Goal: Task Accomplishment & Management: Complete application form

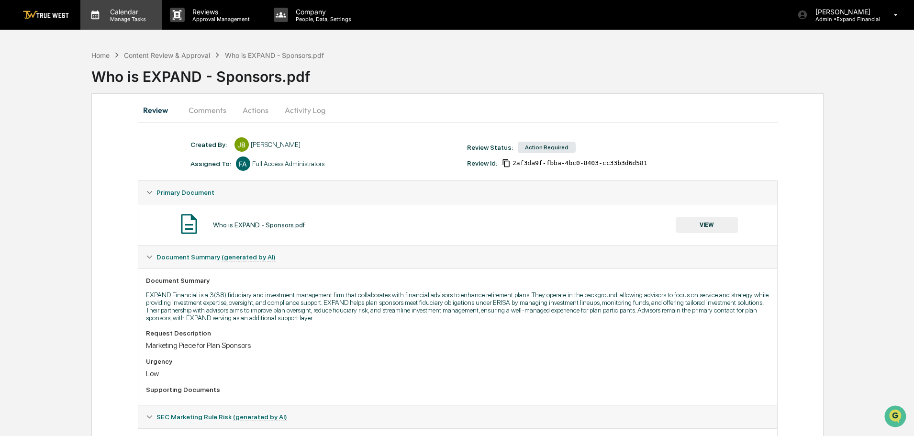
click at [123, 22] on p "Manage Tasks" at bounding box center [126, 19] width 48 height 7
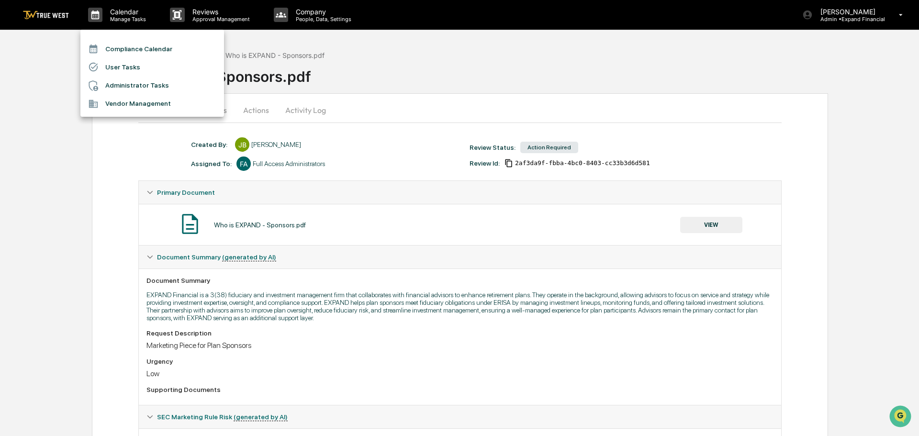
click at [118, 65] on li "User Tasks" at bounding box center [152, 67] width 144 height 18
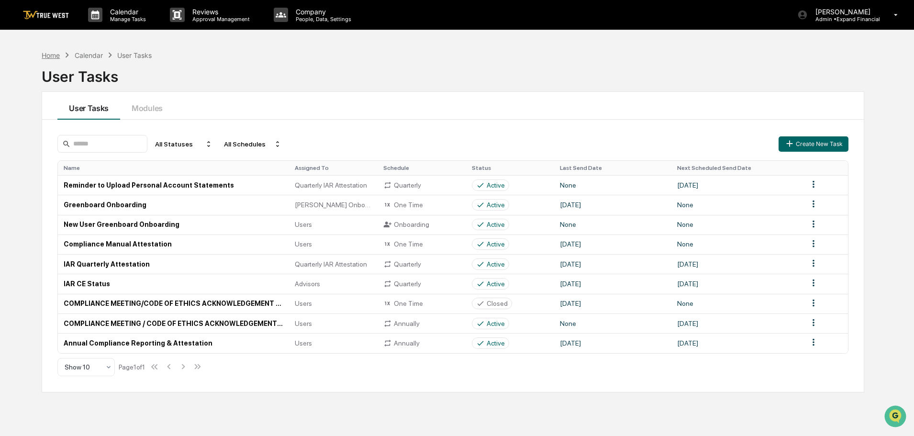
click at [48, 57] on div "Home" at bounding box center [51, 55] width 18 height 8
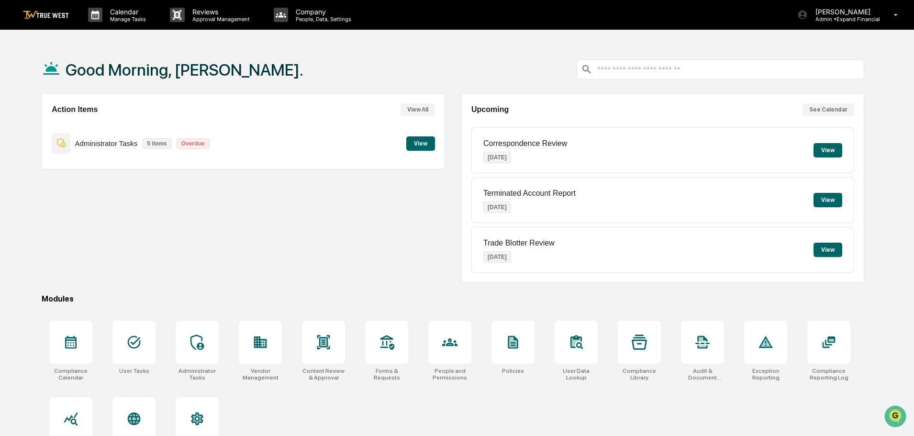
click at [424, 141] on button "View" at bounding box center [420, 143] width 29 height 14
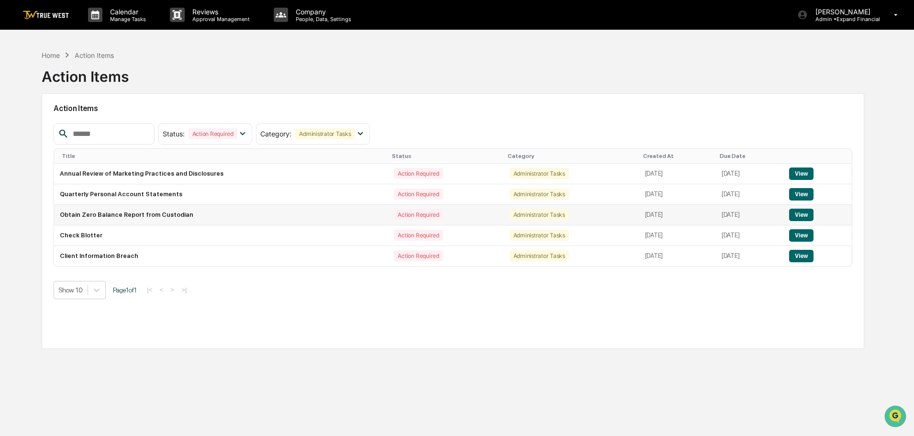
click at [802, 214] on button "View" at bounding box center [801, 215] width 24 height 12
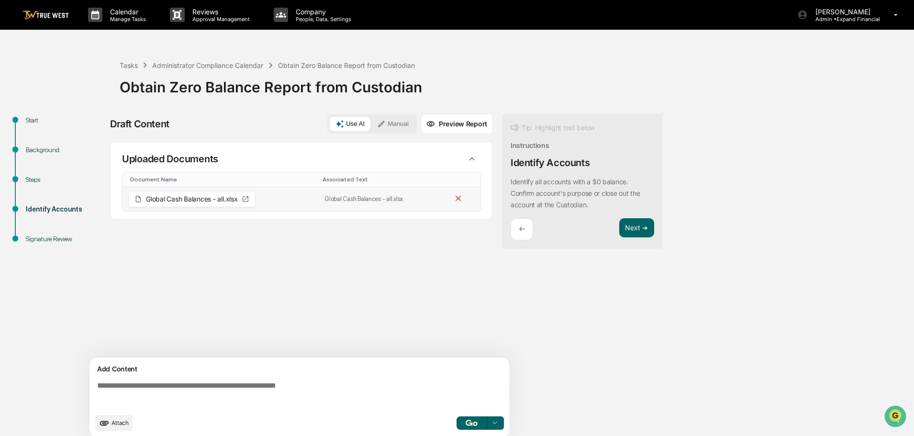
click at [455, 198] on icon at bounding box center [458, 198] width 9 height 9
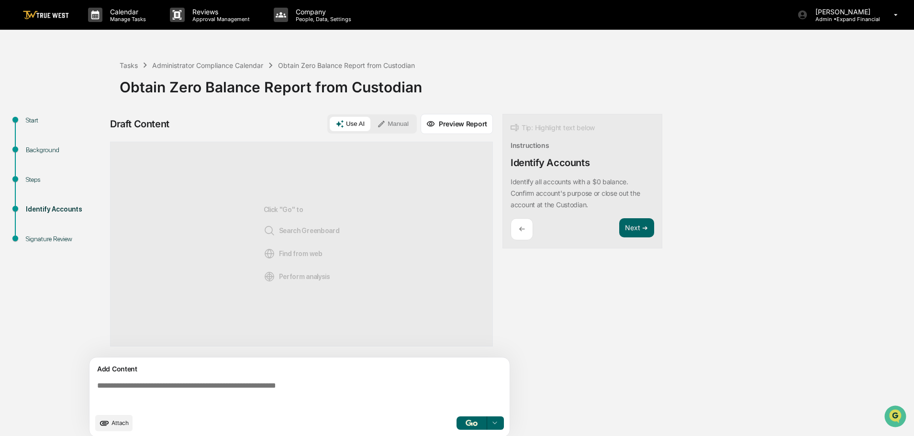
click at [114, 424] on span "Attach" at bounding box center [120, 422] width 17 height 7
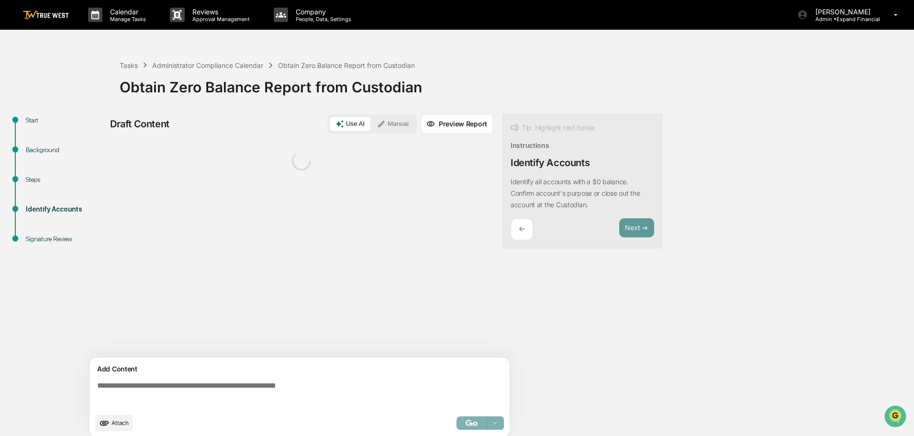
scroll to position [7, 0]
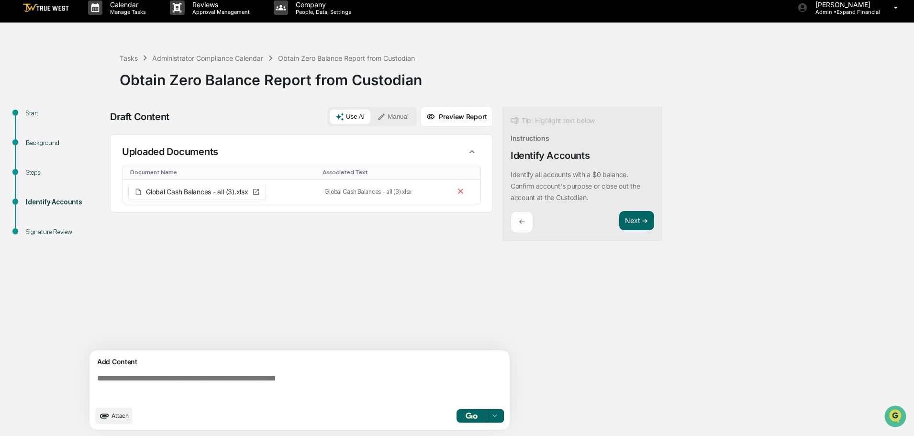
click at [193, 380] on textarea at bounding box center [301, 387] width 416 height 34
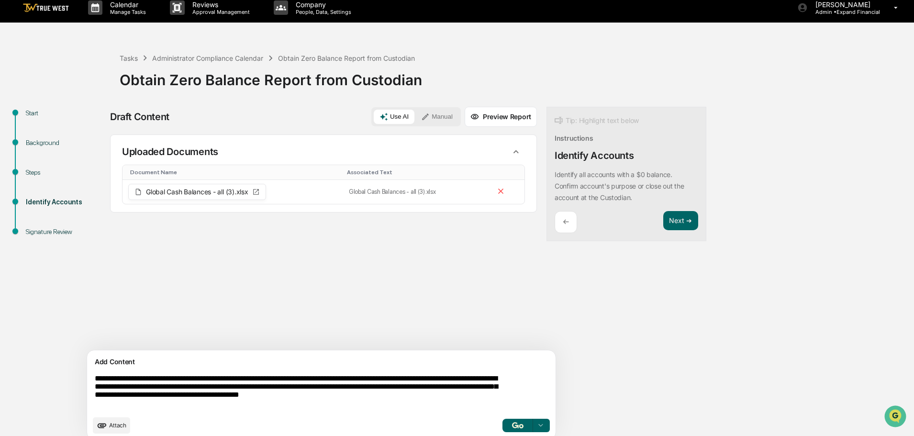
click at [489, 397] on textarea "**********" at bounding box center [299, 392] width 416 height 44
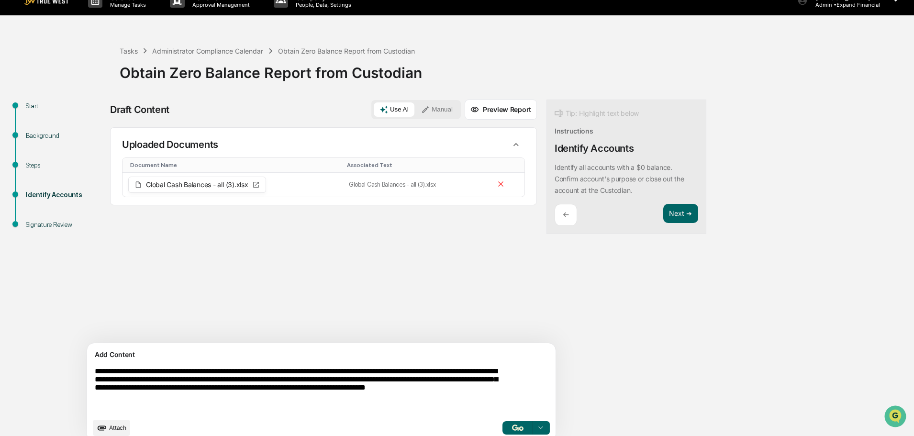
scroll to position [26, 0]
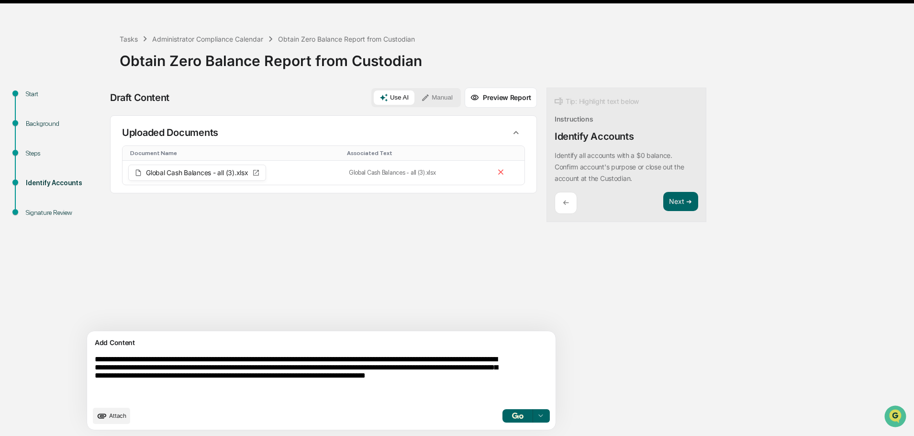
type textarea "**********"
click at [512, 415] on img "button" at bounding box center [517, 416] width 11 height 6
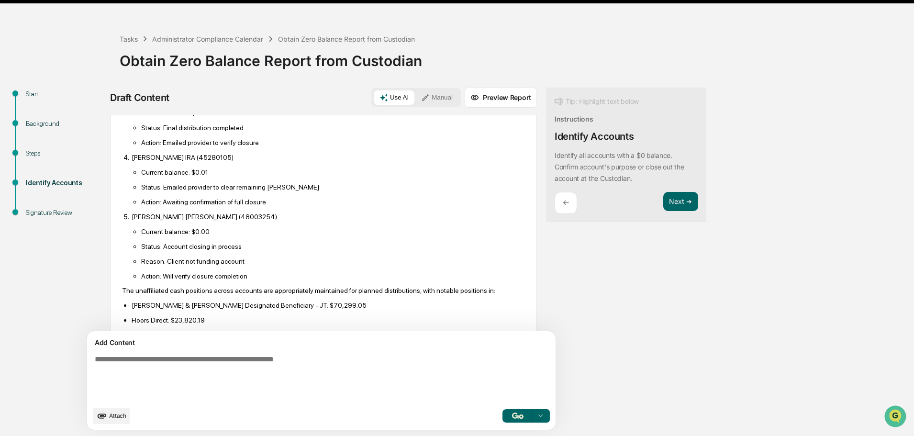
scroll to position [380, 0]
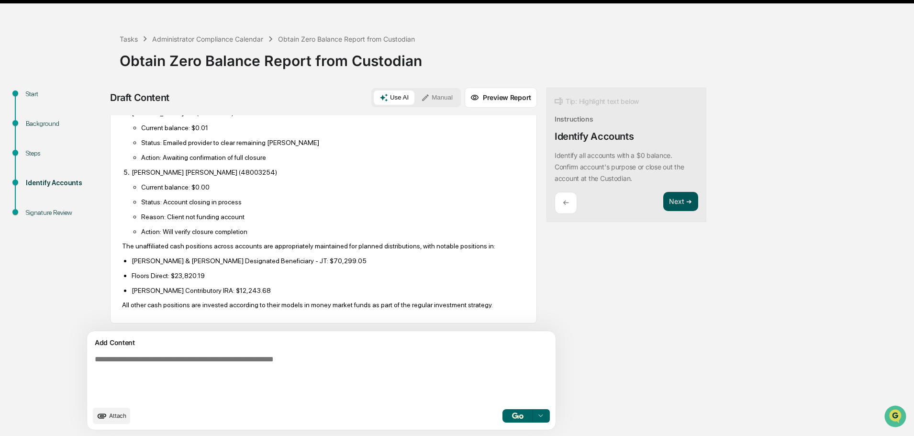
click at [663, 204] on button "Next ➔" at bounding box center [680, 202] width 35 height 20
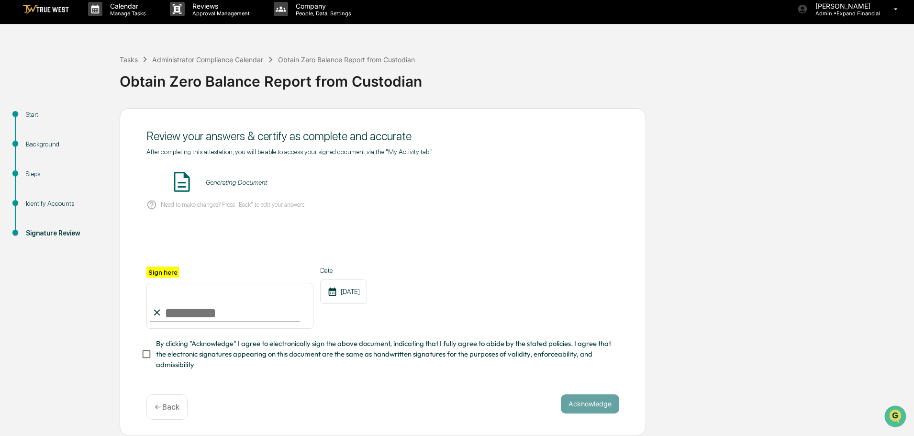
scroll to position [9, 0]
click at [570, 174] on button "VIEW" at bounding box center [565, 182] width 62 height 16
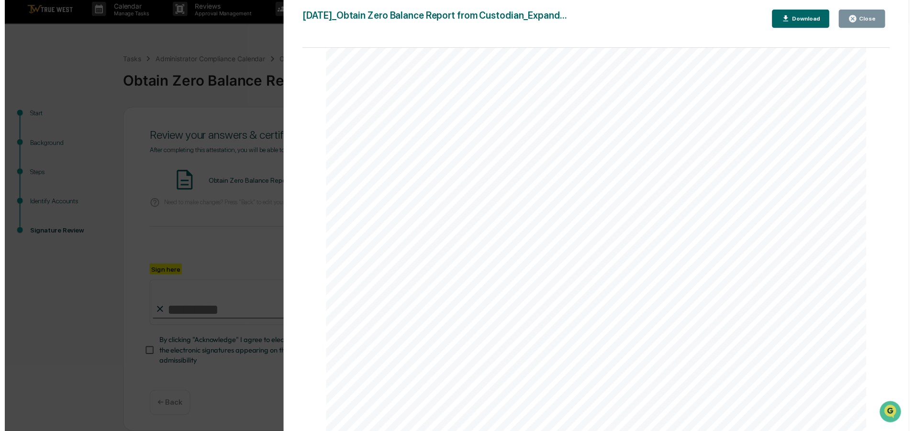
scroll to position [0, 0]
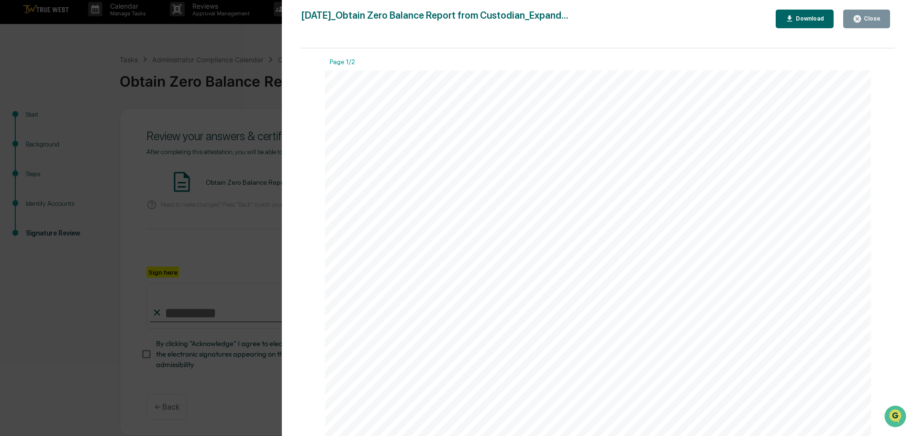
click at [867, 22] on div "Close" at bounding box center [871, 18] width 19 height 7
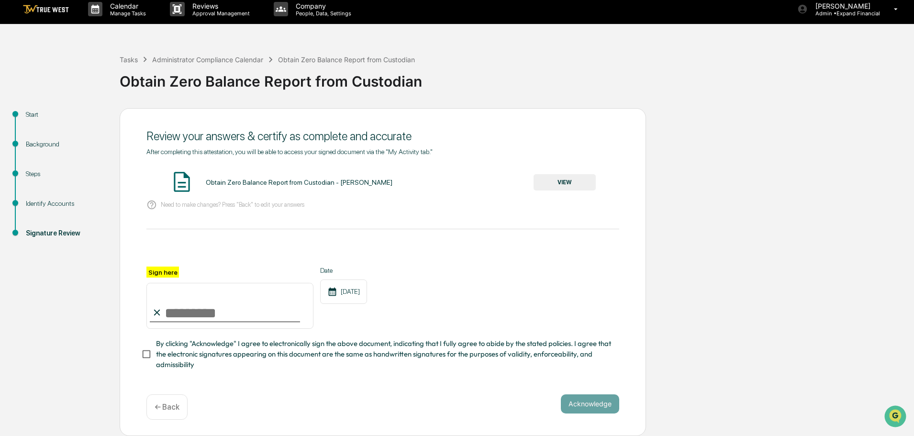
click at [247, 324] on input "Sign here" at bounding box center [229, 306] width 167 height 46
type input "**********"
click at [575, 402] on button "Acknowledge" at bounding box center [590, 403] width 58 height 19
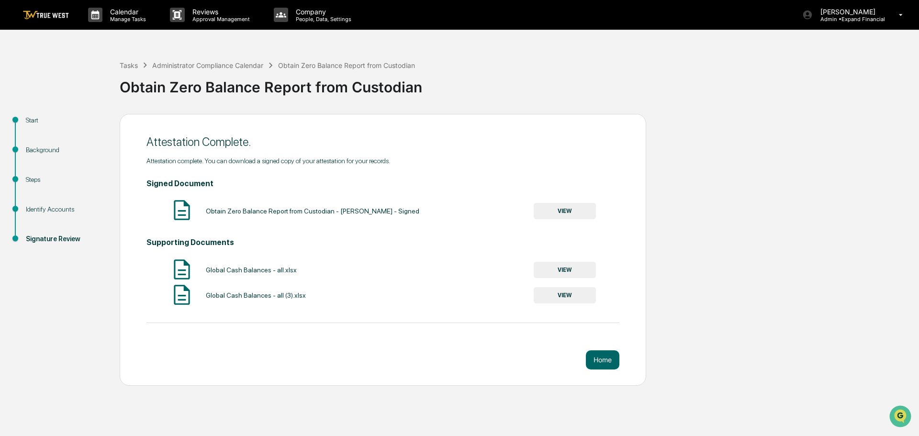
click at [578, 265] on button "VIEW" at bounding box center [565, 270] width 62 height 16
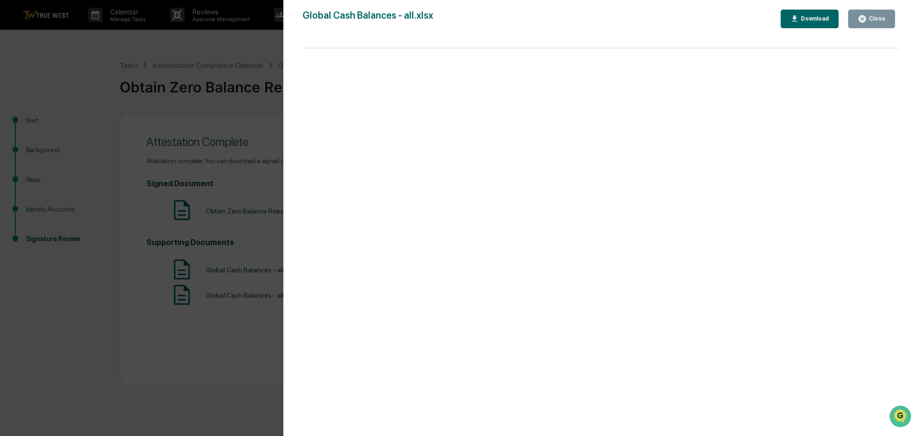
click at [875, 24] on button "Close" at bounding box center [871, 19] width 47 height 19
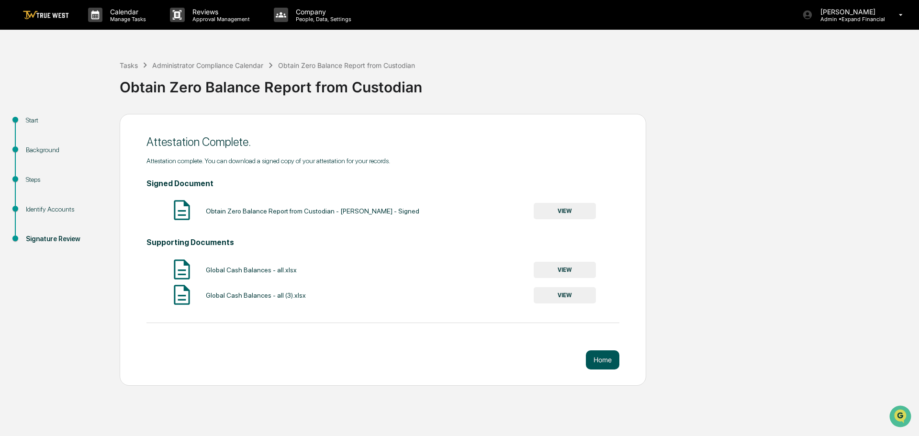
click at [610, 362] on button "Home" at bounding box center [603, 359] width 34 height 19
